Goal: Download file/media

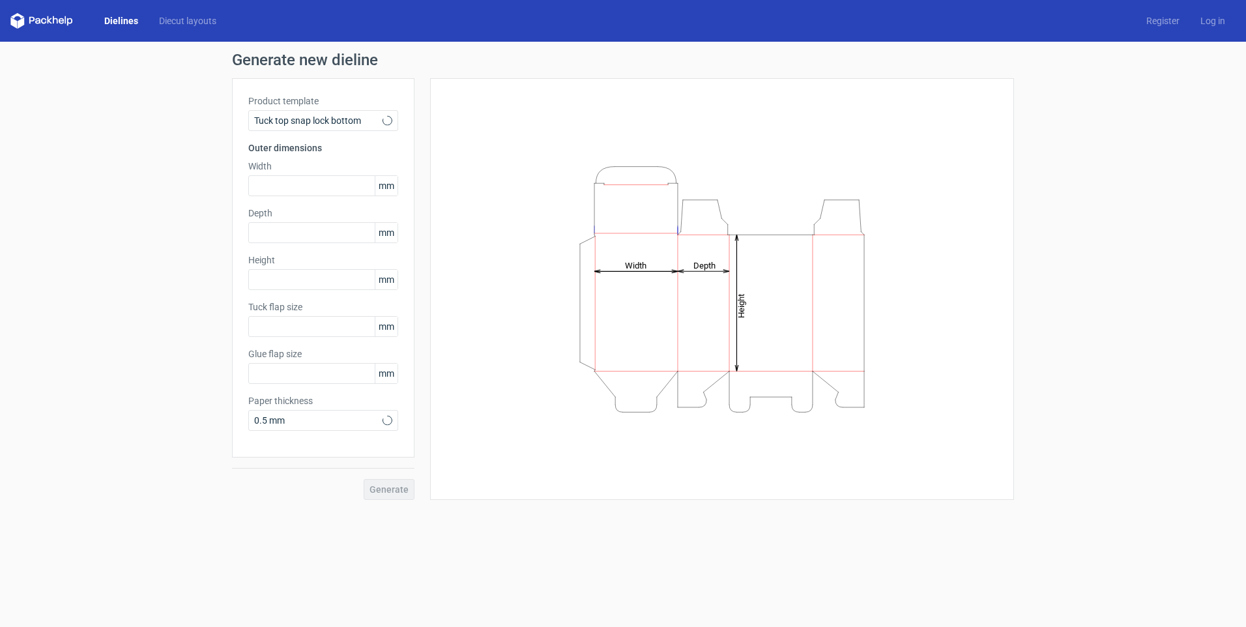
type input "15"
type input "10"
click at [281, 183] on input "text" at bounding box center [323, 185] width 150 height 21
type input "220"
click at [271, 233] on input "text" at bounding box center [323, 232] width 150 height 21
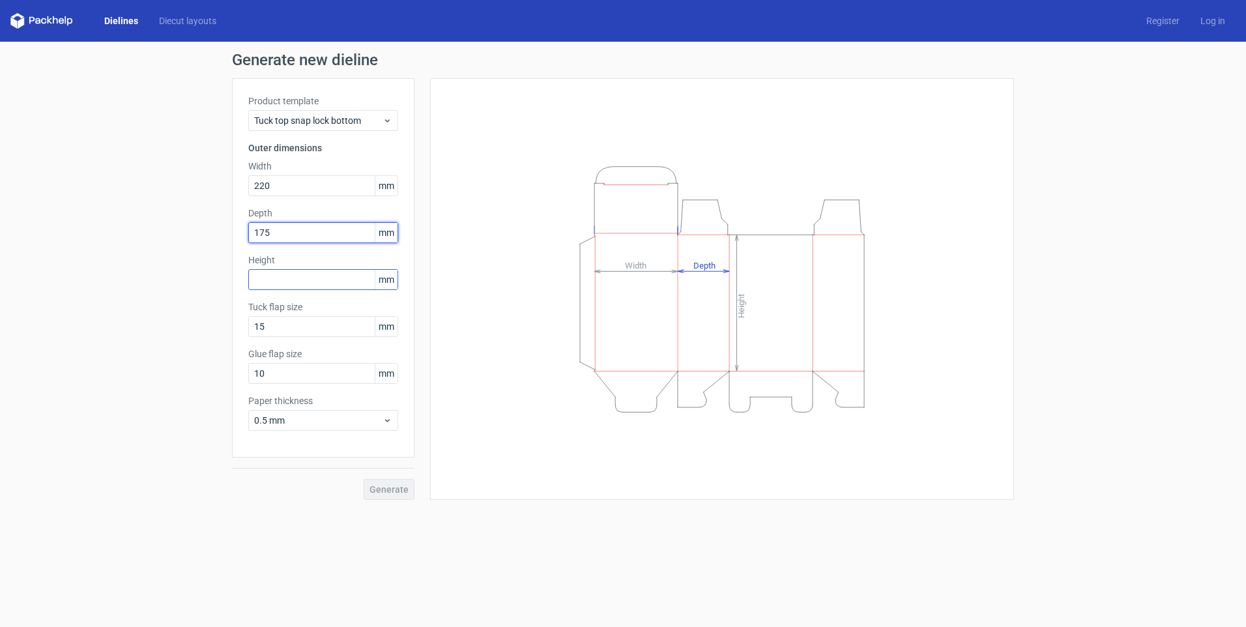
type input "175"
click at [297, 282] on input "text" at bounding box center [323, 279] width 150 height 21
type input "50"
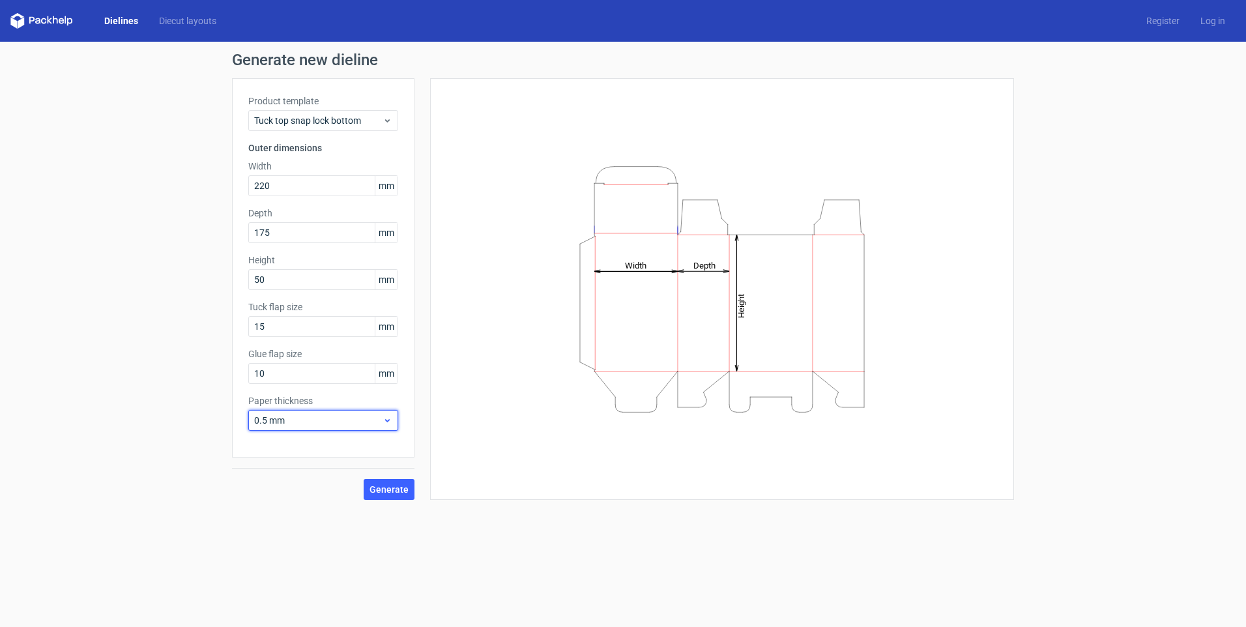
click at [383, 419] on icon at bounding box center [388, 420] width 10 height 10
click at [383, 418] on icon at bounding box center [388, 420] width 10 height 10
click at [292, 507] on div "1.5 mm" at bounding box center [323, 511] width 139 height 21
click at [383, 487] on span "Generate" at bounding box center [389, 489] width 39 height 9
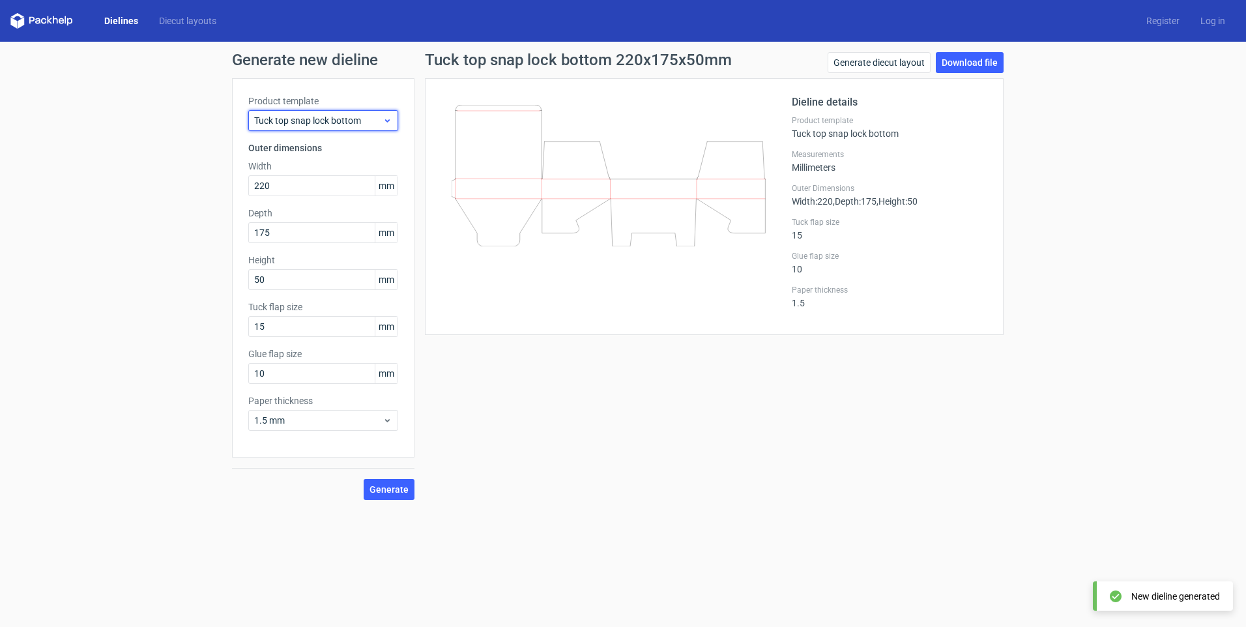
click at [347, 117] on span "Tuck top snap lock bottom" at bounding box center [318, 120] width 128 height 13
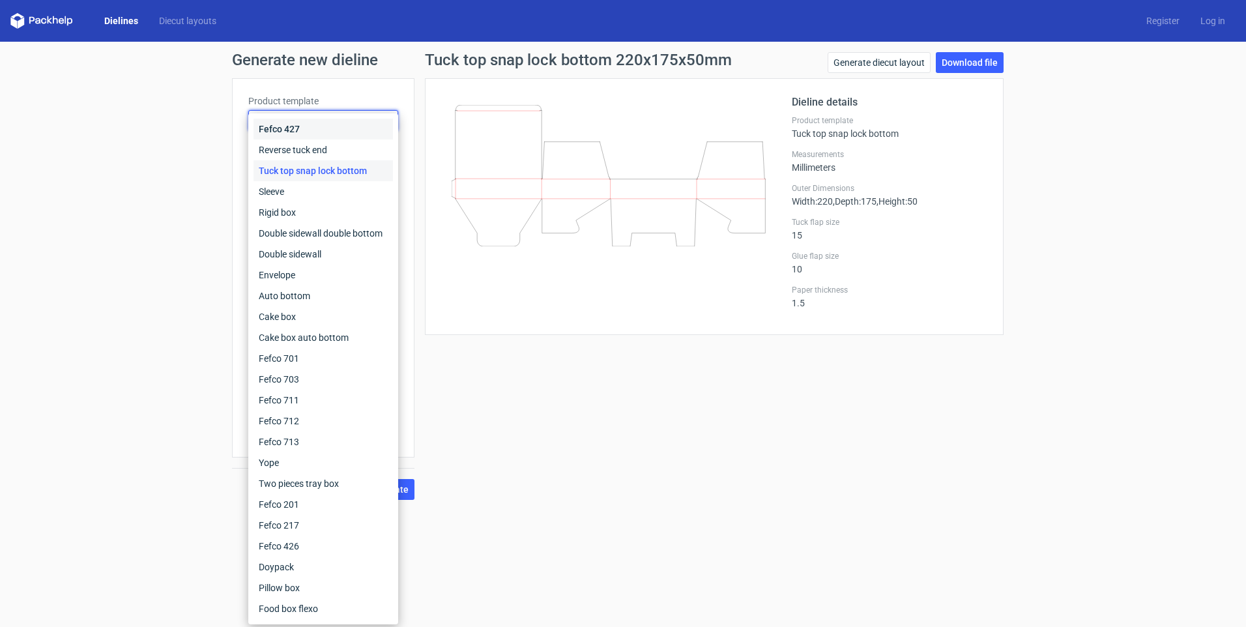
click at [292, 126] on div "Fefco 427" at bounding box center [323, 129] width 139 height 21
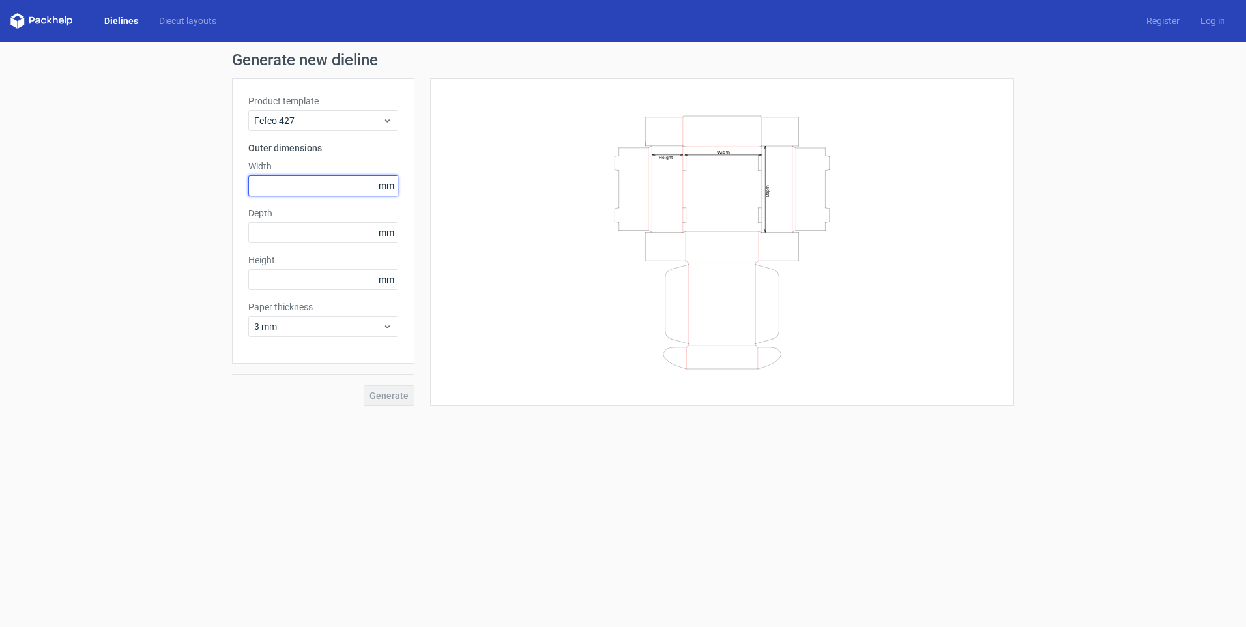
click at [273, 184] on input "text" at bounding box center [323, 185] width 150 height 21
type input "2"
type input "220"
click at [284, 233] on input "text" at bounding box center [323, 232] width 150 height 21
type input "175"
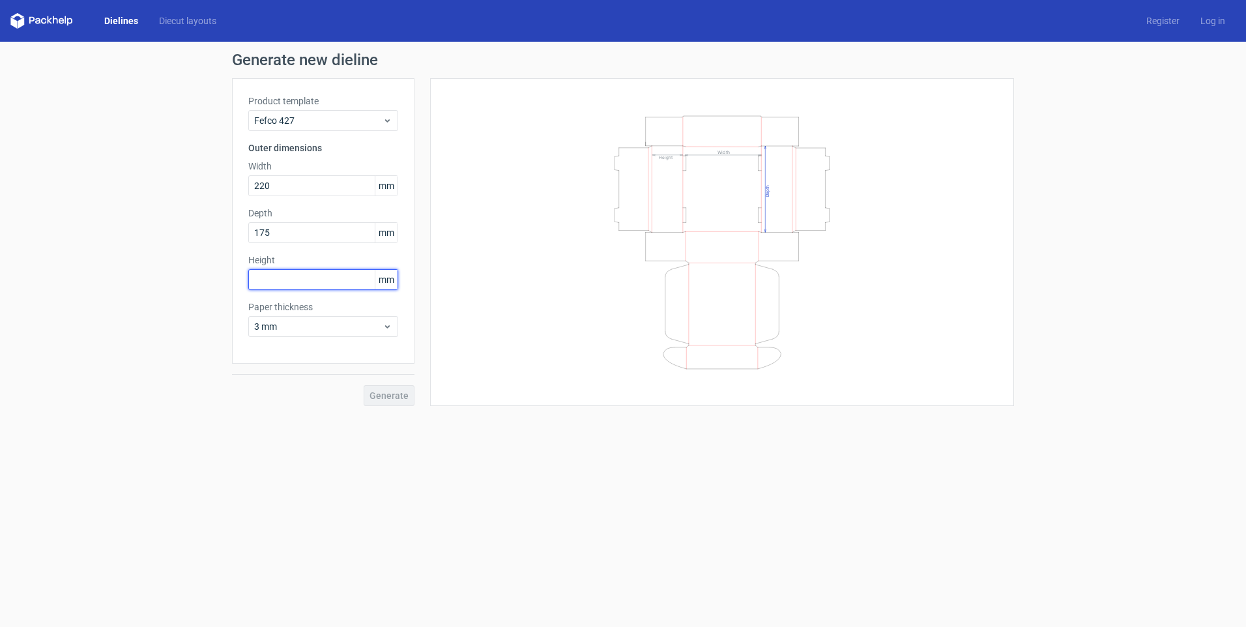
click at [287, 279] on input "text" at bounding box center [323, 279] width 150 height 21
type input "50"
drag, startPoint x: 383, startPoint y: 392, endPoint x: 419, endPoint y: 405, distance: 37.9
click at [383, 394] on span "Generate" at bounding box center [389, 395] width 39 height 9
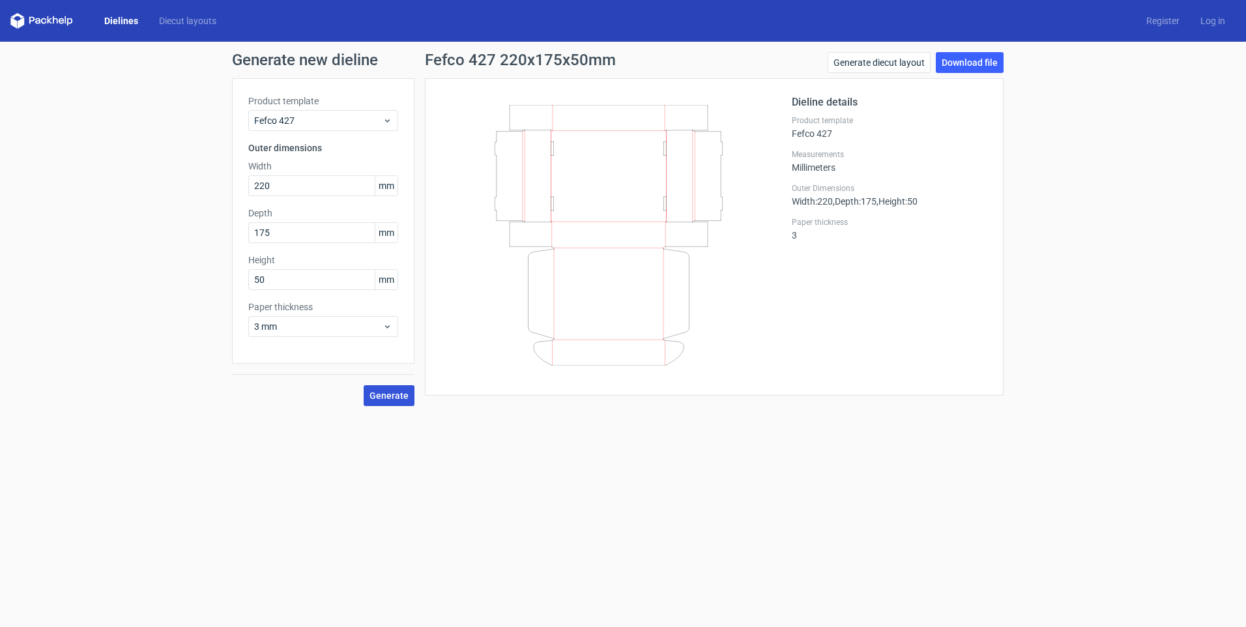
click at [388, 396] on span "Generate" at bounding box center [389, 395] width 39 height 9
click at [975, 64] on link "Download file" at bounding box center [970, 62] width 68 height 21
click at [394, 396] on span "Generate" at bounding box center [389, 395] width 39 height 9
click at [403, 389] on button "Generate" at bounding box center [389, 395] width 51 height 21
click at [973, 63] on link "Download file" at bounding box center [970, 62] width 68 height 21
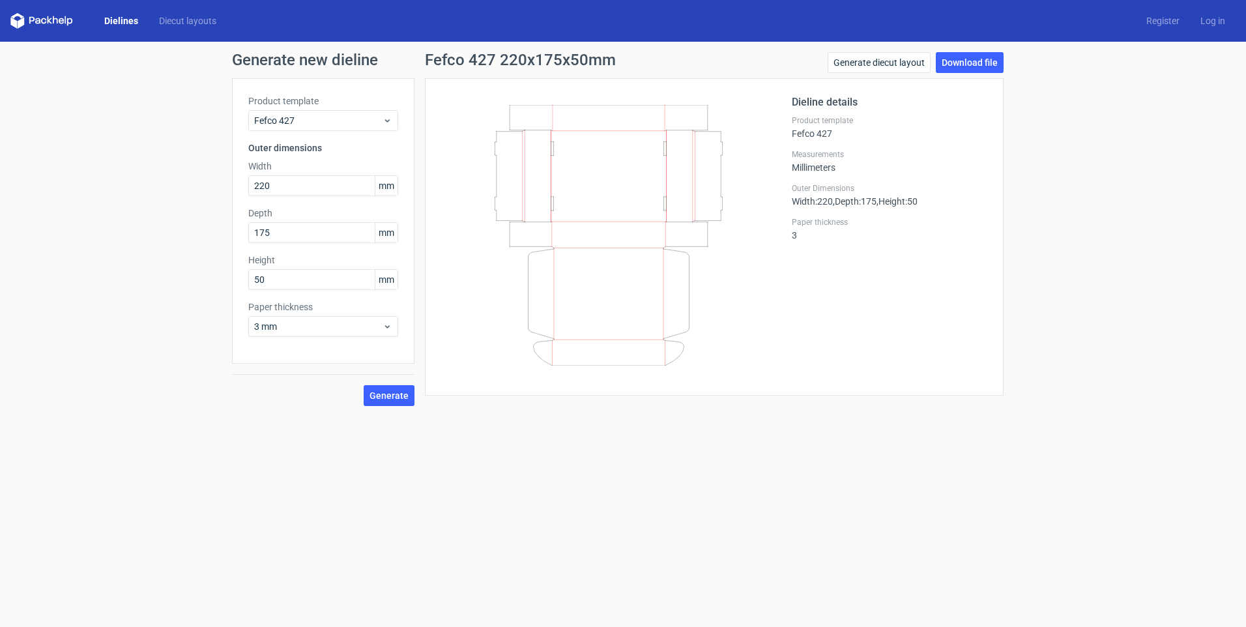
click at [1101, 188] on div "Generate new dieline Product template Fefco 427 Outer dimensions Width 220 mm D…" at bounding box center [623, 229] width 1246 height 375
click at [320, 182] on input "220" at bounding box center [323, 185] width 150 height 21
click at [346, 122] on span "Fefco 427" at bounding box center [318, 120] width 128 height 13
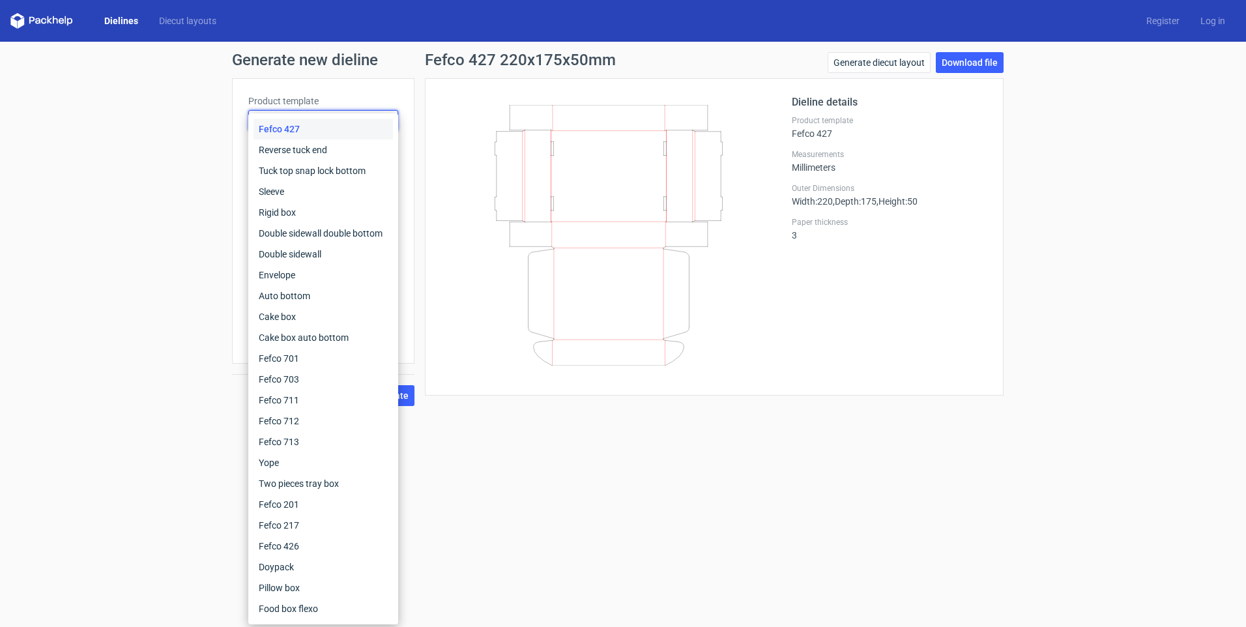
click at [346, 122] on div "Fefco 427" at bounding box center [323, 129] width 139 height 21
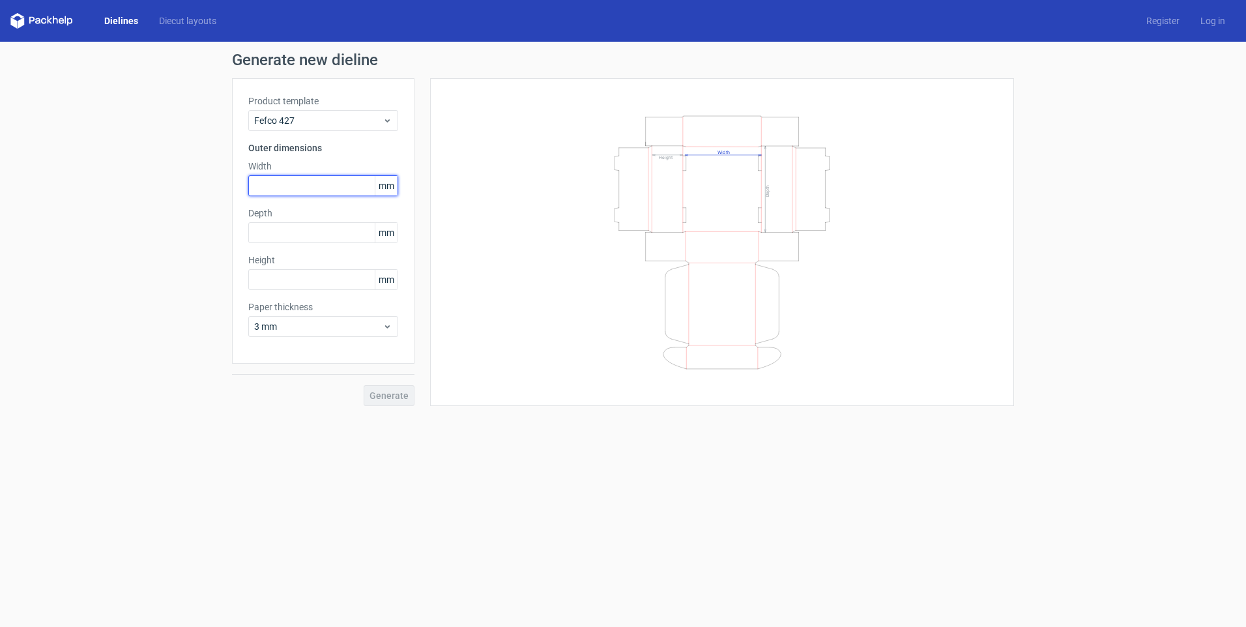
click at [274, 186] on input "text" at bounding box center [323, 185] width 150 height 21
type input "220"
click at [295, 231] on input "text" at bounding box center [323, 232] width 150 height 21
type input "175"
click at [324, 280] on input "text" at bounding box center [323, 279] width 150 height 21
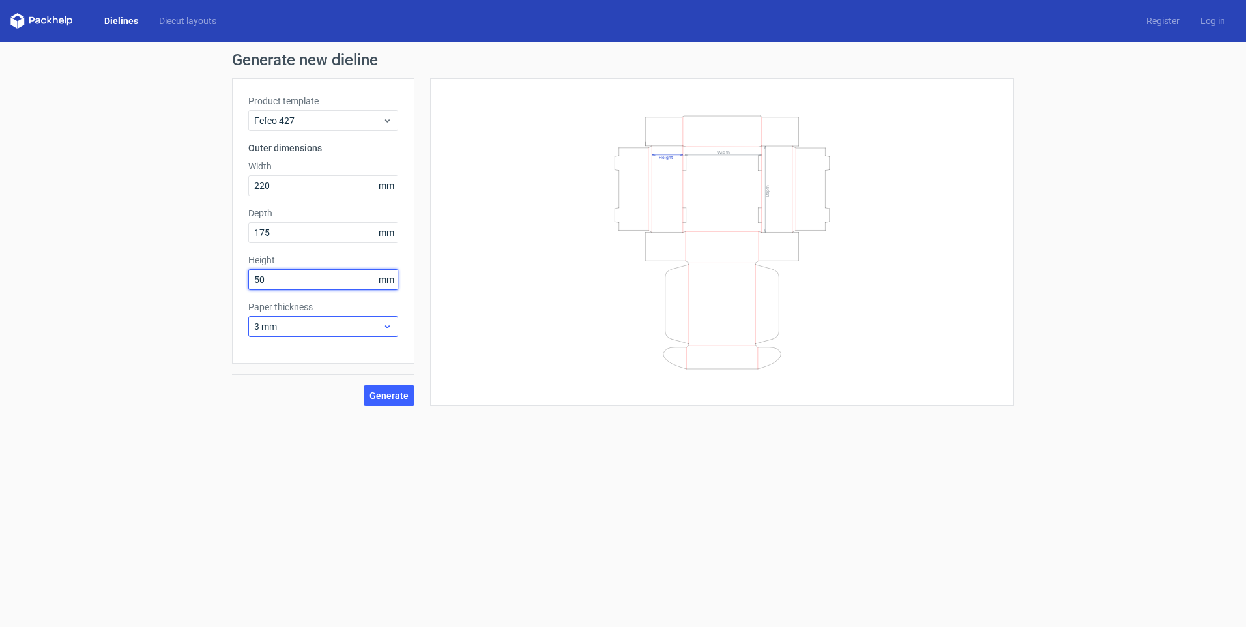
type input "50"
click at [329, 329] on span "3 mm" at bounding box center [318, 326] width 128 height 13
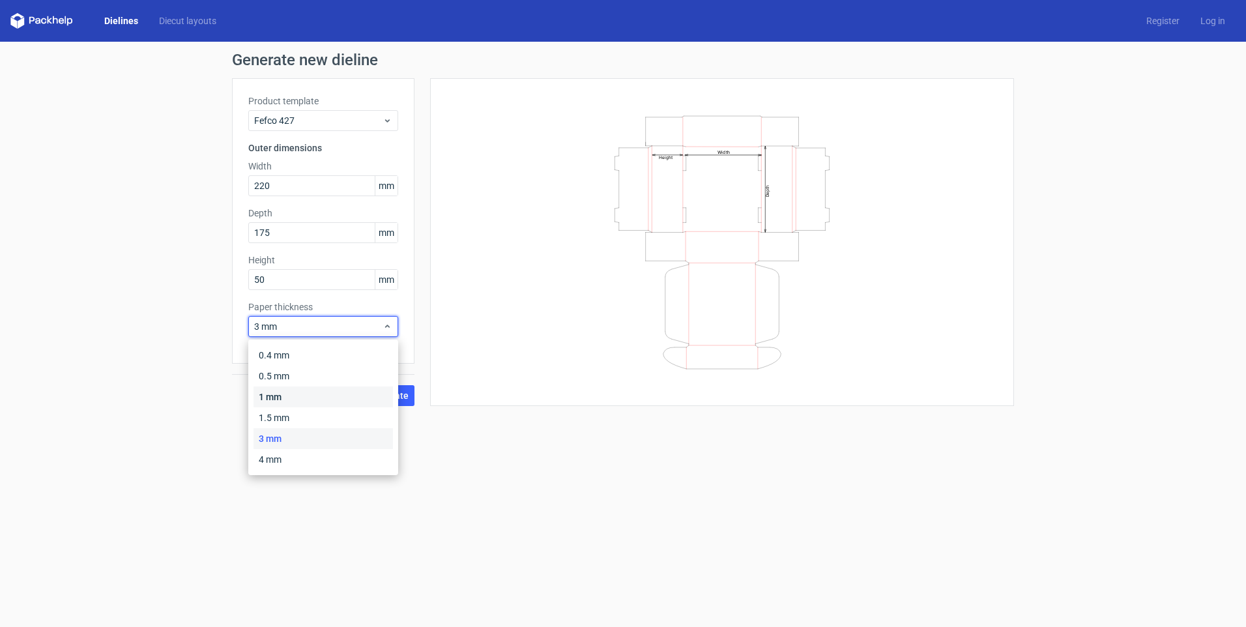
click at [278, 395] on div "1 mm" at bounding box center [323, 397] width 139 height 21
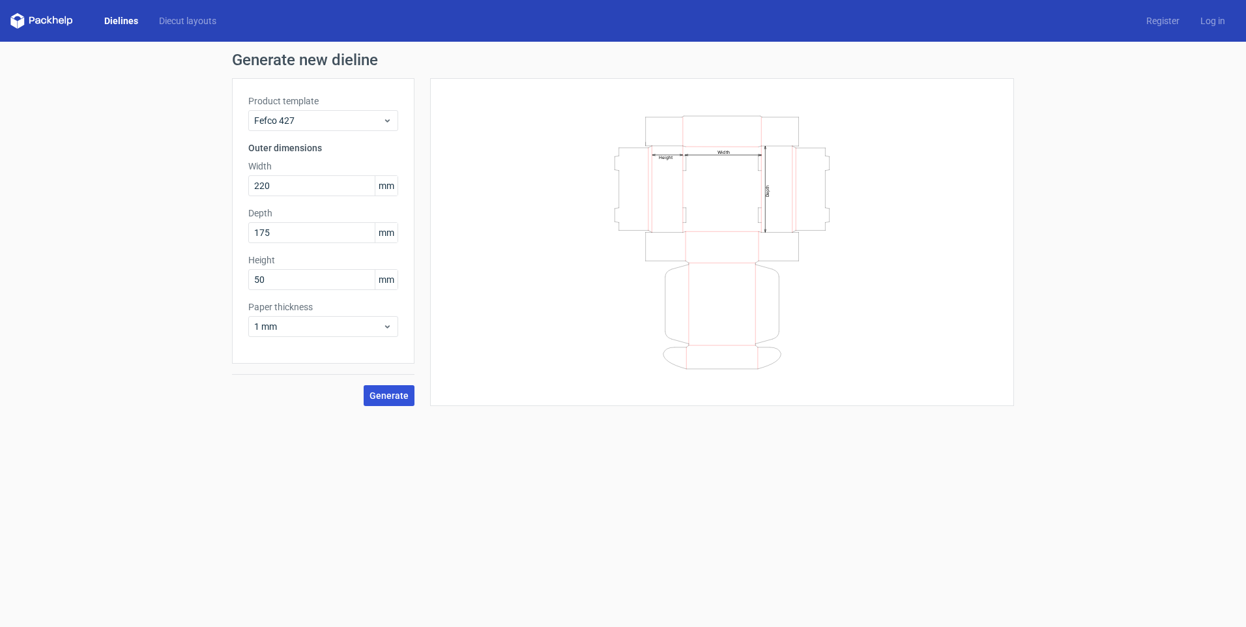
click at [381, 400] on span "Generate" at bounding box center [389, 395] width 39 height 9
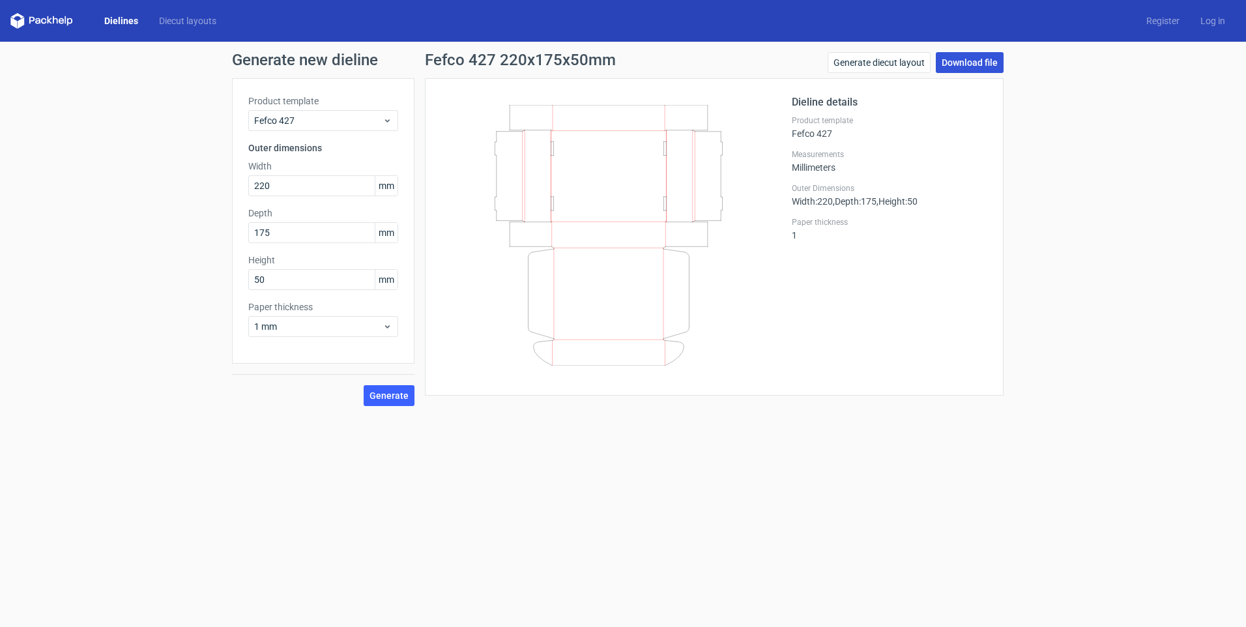
click at [975, 61] on link "Download file" at bounding box center [970, 62] width 68 height 21
